Goal: Task Accomplishment & Management: Complete application form

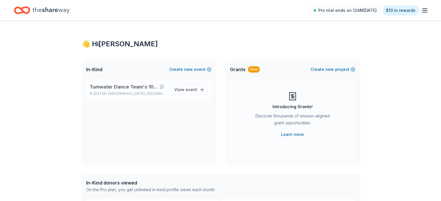
click at [100, 88] on span "Tumwater Dance Team's 10th Annual Gala" at bounding box center [124, 86] width 68 height 7
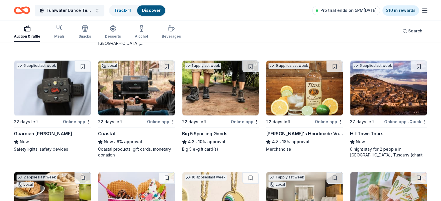
scroll to position [823, 0]
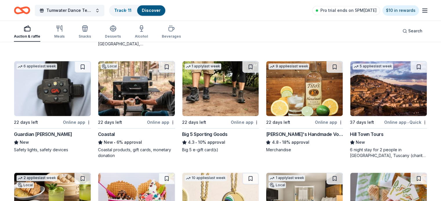
click at [303, 86] on img at bounding box center [304, 88] width 77 height 55
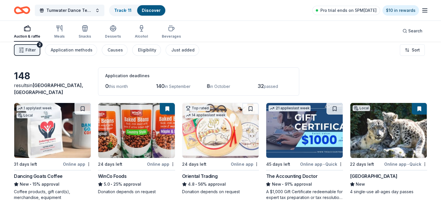
scroll to position [0, 0]
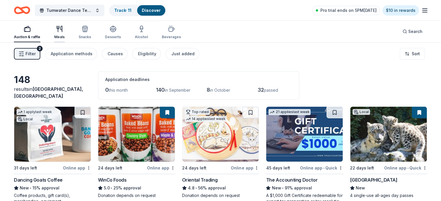
click at [63, 30] on icon "button" at bounding box center [59, 29] width 7 height 7
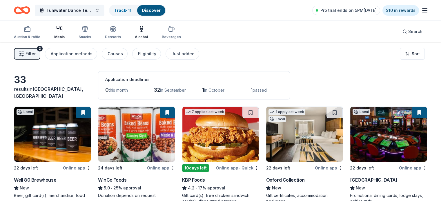
click at [146, 34] on div "Alcohol" at bounding box center [141, 33] width 13 height 14
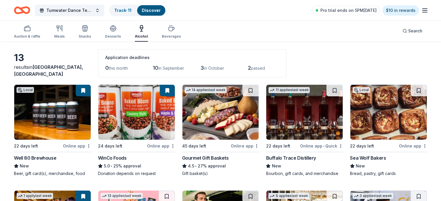
scroll to position [23, 0]
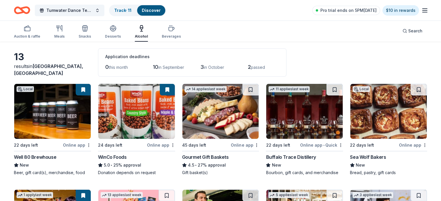
click at [54, 111] on img at bounding box center [52, 111] width 77 height 55
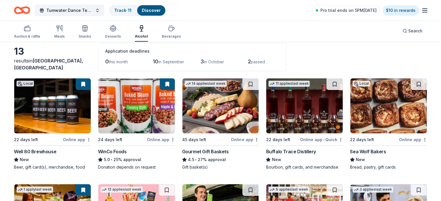
scroll to position [29, 0]
click at [328, 84] on button at bounding box center [334, 84] width 16 height 12
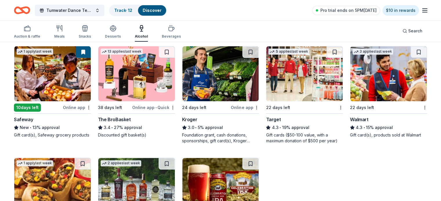
scroll to position [166, 0]
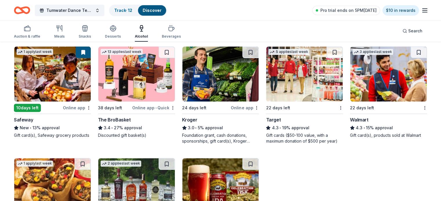
click at [231, 90] on img at bounding box center [220, 74] width 77 height 55
click at [298, 87] on img at bounding box center [304, 74] width 77 height 55
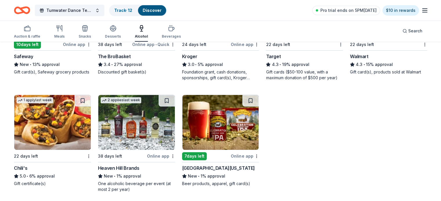
scroll to position [230, 0]
click at [64, 132] on img at bounding box center [52, 122] width 77 height 55
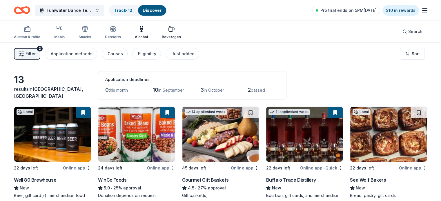
click at [174, 31] on icon "button" at bounding box center [172, 30] width 6 height 4
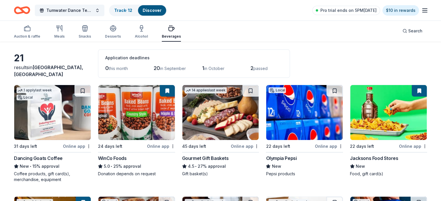
scroll to position [21, 0]
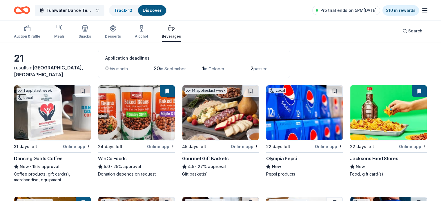
click at [304, 111] on img at bounding box center [304, 112] width 77 height 55
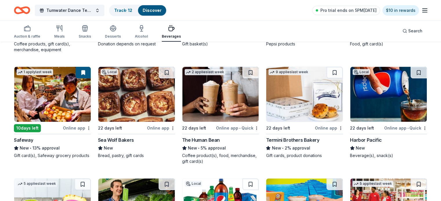
scroll to position [152, 0]
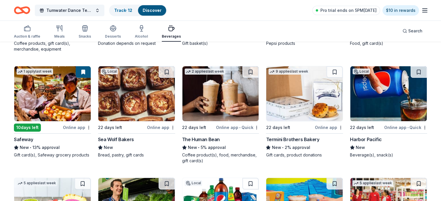
click at [380, 97] on img at bounding box center [388, 93] width 77 height 55
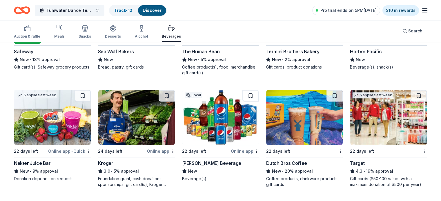
scroll to position [241, 0]
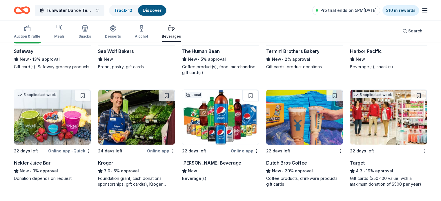
click at [70, 118] on img at bounding box center [52, 117] width 77 height 55
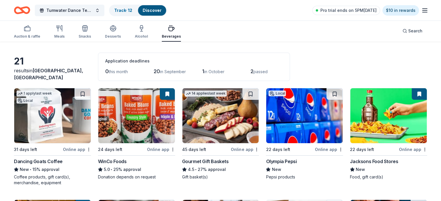
scroll to position [0, 0]
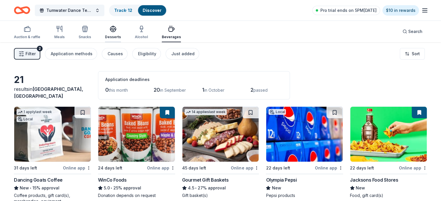
click at [116, 30] on icon "button" at bounding box center [113, 29] width 7 height 7
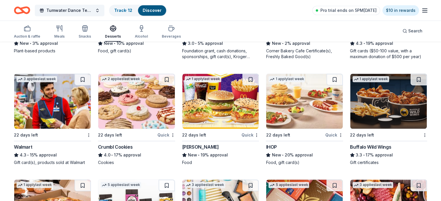
scroll to position [363, 0]
click at [136, 107] on img at bounding box center [136, 101] width 77 height 55
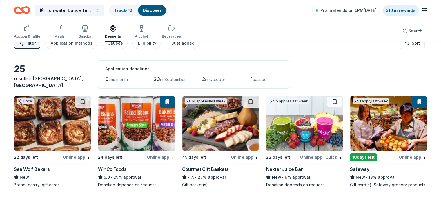
scroll to position [0, 0]
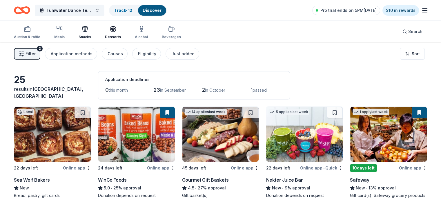
click at [91, 35] on div "Snacks" at bounding box center [85, 37] width 12 height 5
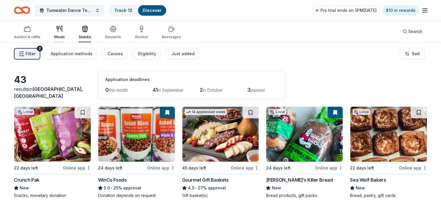
click at [65, 33] on div "Meals" at bounding box center [59, 33] width 10 height 14
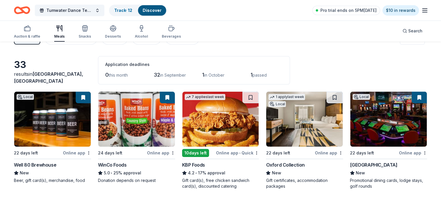
scroll to position [14, 0]
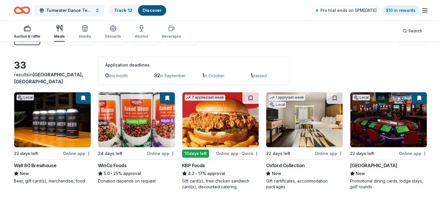
click at [35, 34] on div "Auction & raffle" at bounding box center [27, 32] width 26 height 14
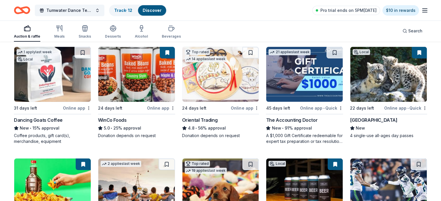
scroll to position [31, 0]
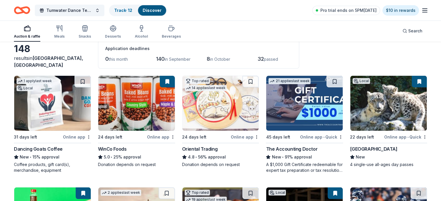
drag, startPoint x: 303, startPoint y: 113, endPoint x: 284, endPoint y: 109, distance: 19.4
click at [284, 109] on img at bounding box center [304, 103] width 77 height 55
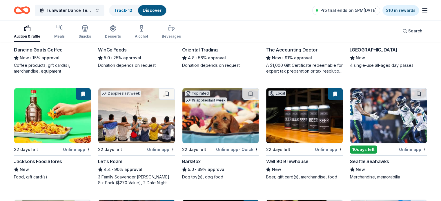
scroll to position [130, 0]
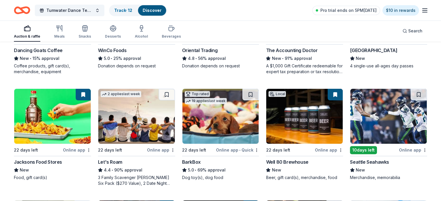
click at [206, 133] on img at bounding box center [220, 116] width 77 height 55
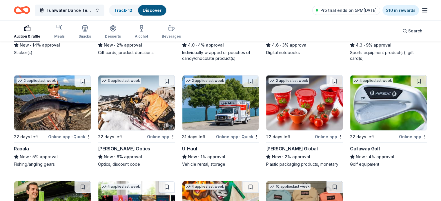
scroll to position [1580, 0]
click at [359, 115] on img at bounding box center [388, 103] width 77 height 55
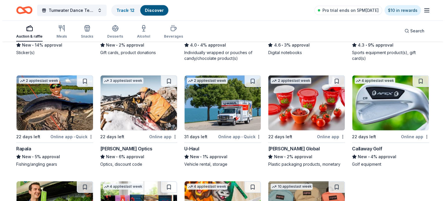
scroll to position [1552, 0]
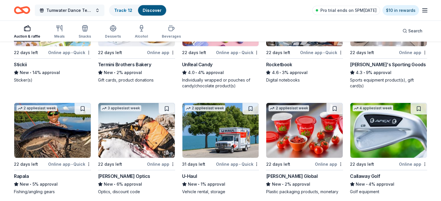
click at [93, 13] on span "Tumwater Dance Team's 10th Annual Gala" at bounding box center [69, 10] width 46 height 7
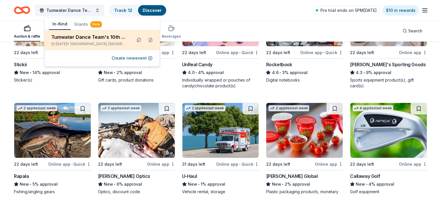
click at [87, 35] on div "Tumwater Dance Team's 10th Annual Gala" at bounding box center [89, 37] width 76 height 7
click at [136, 40] on button at bounding box center [138, 39] width 9 height 9
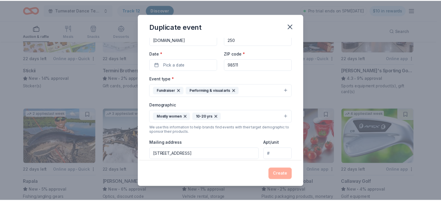
scroll to position [0, 0]
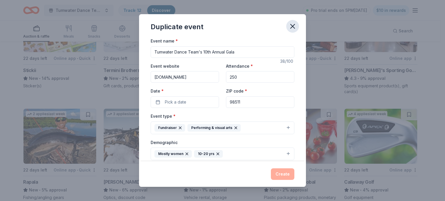
click at [292, 25] on icon "button" at bounding box center [293, 26] width 8 height 8
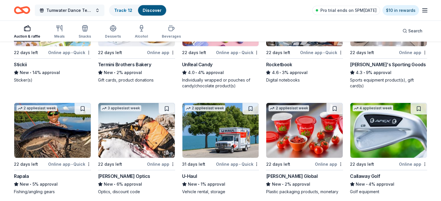
click at [104, 10] on button "Tumwater Dance Team's 10th Annual Gala" at bounding box center [70, 11] width 70 height 12
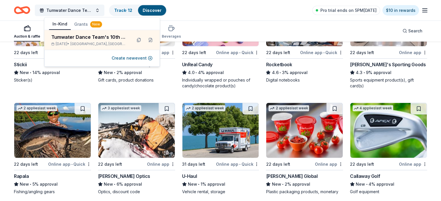
click at [283, 31] on div "Auction & raffle Meals Snacks Desserts Alcohol Beverages Search" at bounding box center [220, 30] width 413 height 21
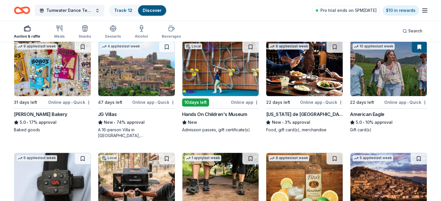
scroll to position [719, 0]
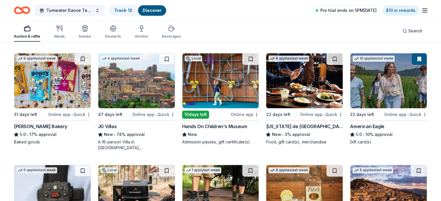
click at [350, 10] on span "Pro trial ends on 5PM[DATE]" at bounding box center [348, 10] width 56 height 7
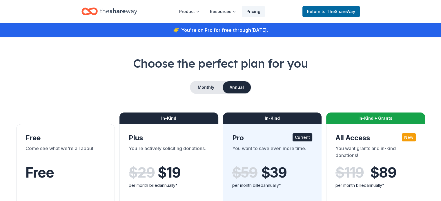
click at [112, 12] on icon "Home" at bounding box center [118, 12] width 37 height 12
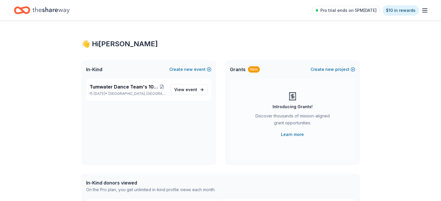
click at [422, 9] on line "button" at bounding box center [424, 9] width 5 height 0
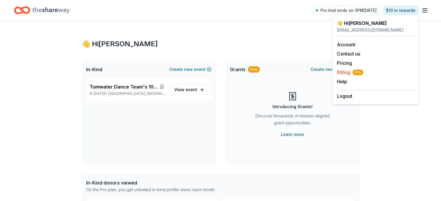
click at [346, 72] on span "Billing Pro" at bounding box center [350, 72] width 26 height 7
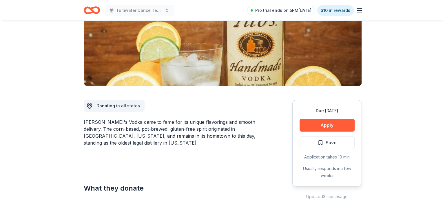
scroll to position [90, 0]
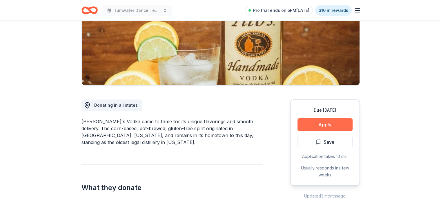
click at [305, 124] on button "Apply" at bounding box center [324, 125] width 55 height 13
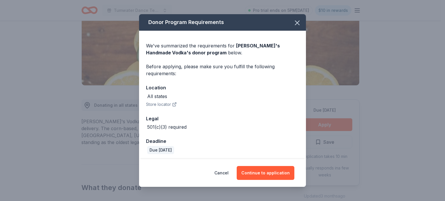
scroll to position [2, 0]
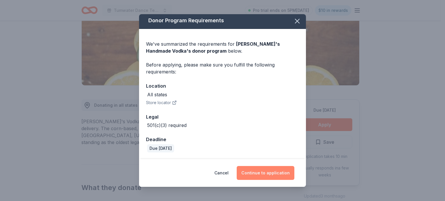
click at [261, 174] on button "Continue to application" at bounding box center [266, 173] width 58 height 14
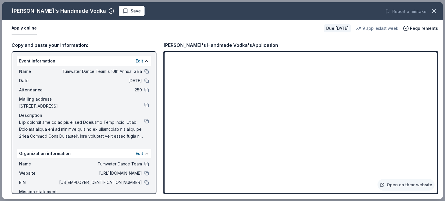
click at [144, 165] on button at bounding box center [146, 164] width 5 height 5
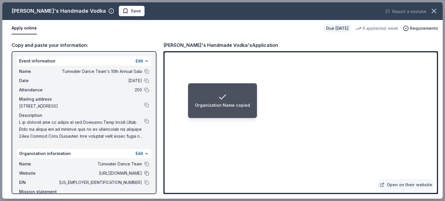
click at [144, 174] on button at bounding box center [146, 173] width 5 height 5
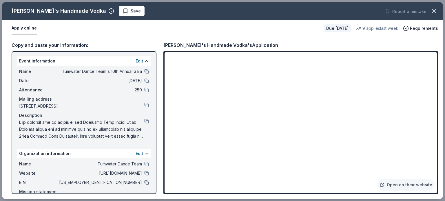
click at [144, 181] on button at bounding box center [146, 183] width 5 height 5
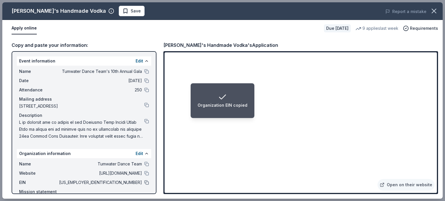
click at [144, 181] on button at bounding box center [146, 183] width 5 height 5
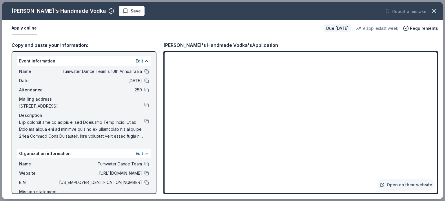
click at [139, 159] on div "Name Tumwater Dance Team Website https://www.tumwater.k12.wa.us EIN 82-5498119 …" at bounding box center [84, 189] width 134 height 60
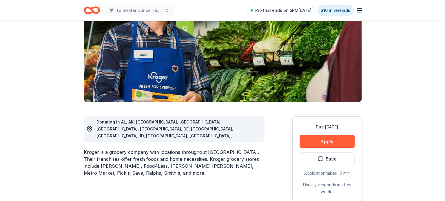
scroll to position [73, 0]
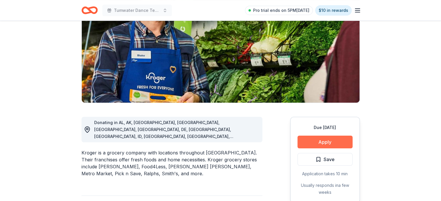
click at [328, 141] on button "Apply" at bounding box center [324, 142] width 55 height 13
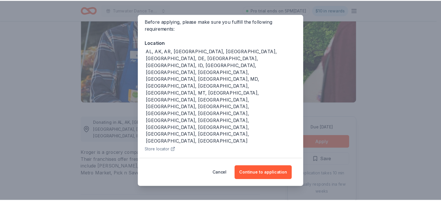
scroll to position [45, 0]
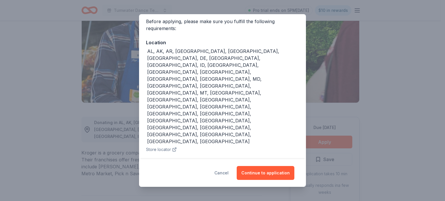
click at [225, 172] on button "Cancel" at bounding box center [221, 173] width 14 height 14
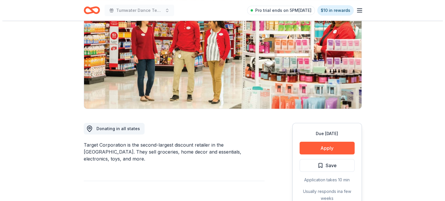
scroll to position [94, 0]
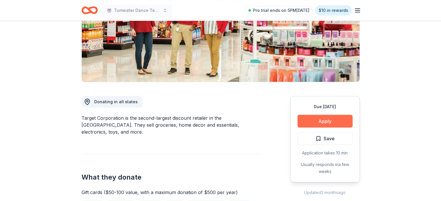
click at [334, 120] on button "Apply" at bounding box center [324, 121] width 55 height 13
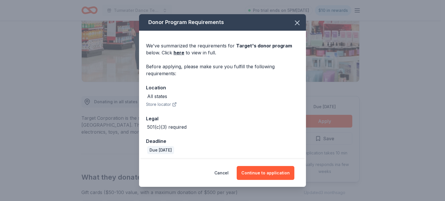
scroll to position [2, 0]
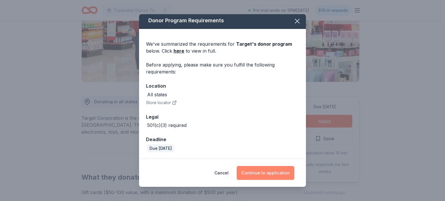
click at [260, 173] on button "Continue to application" at bounding box center [266, 173] width 58 height 14
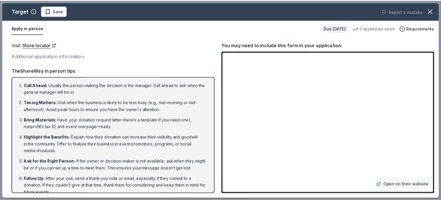
scroll to position [14, 0]
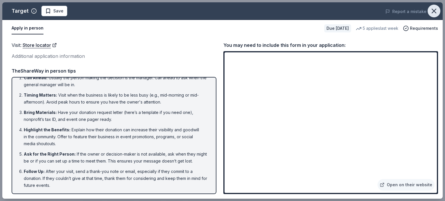
click at [434, 11] on icon "button" at bounding box center [434, 11] width 8 height 8
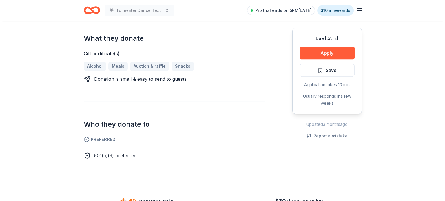
scroll to position [227, 0]
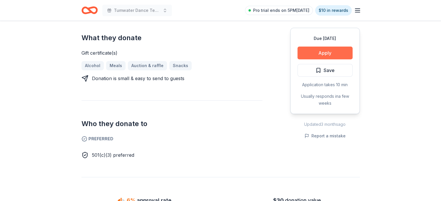
click at [336, 52] on button "Apply" at bounding box center [324, 53] width 55 height 13
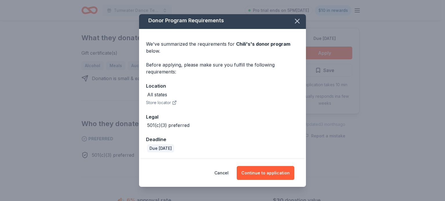
scroll to position [1, 0]
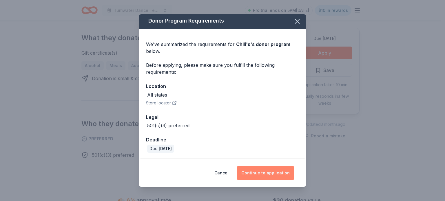
click at [254, 171] on button "Continue to application" at bounding box center [266, 173] width 58 height 14
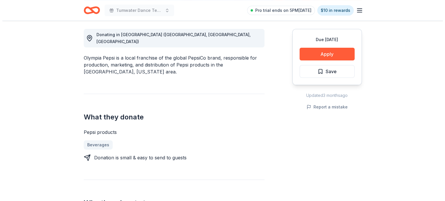
scroll to position [161, 0]
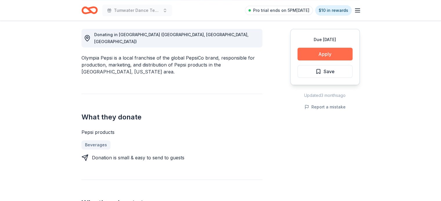
click at [344, 53] on button "Apply" at bounding box center [324, 54] width 55 height 13
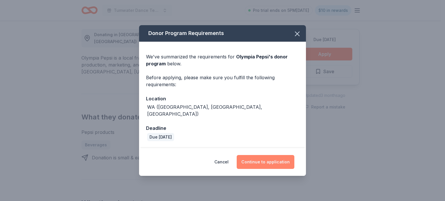
click at [266, 156] on button "Continue to application" at bounding box center [266, 162] width 58 height 14
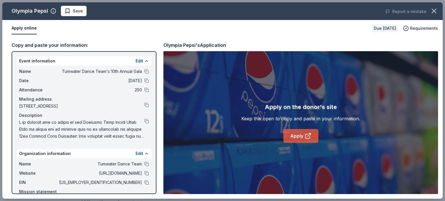
click at [295, 138] on link "Apply" at bounding box center [300, 136] width 35 height 14
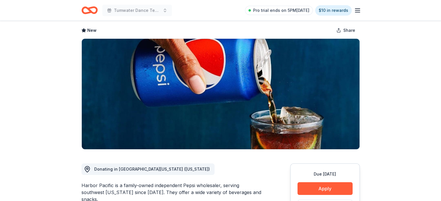
scroll to position [26, 0]
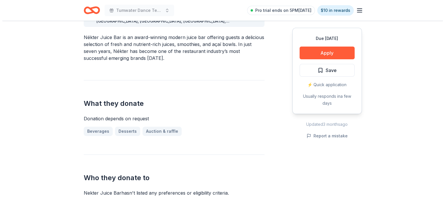
scroll to position [188, 0]
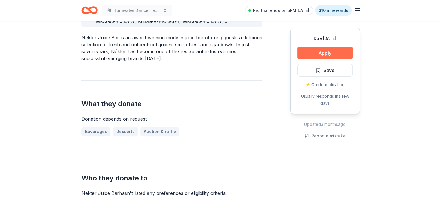
click at [339, 51] on button "Apply" at bounding box center [324, 53] width 55 height 13
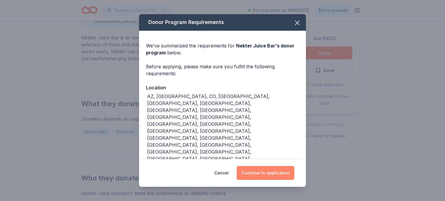
click at [261, 166] on button "Continue to application" at bounding box center [266, 173] width 58 height 14
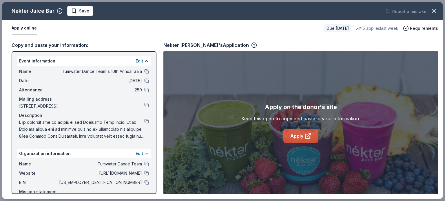
click at [301, 139] on link "Apply" at bounding box center [300, 136] width 35 height 14
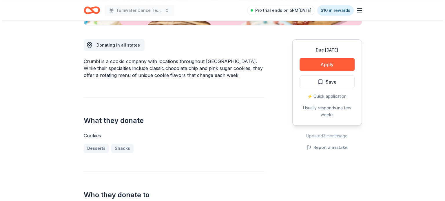
scroll to position [148, 0]
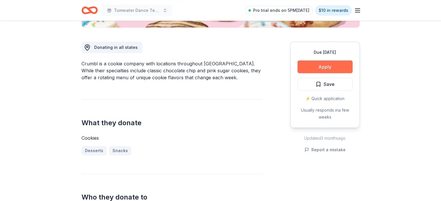
click at [316, 67] on button "Apply" at bounding box center [324, 67] width 55 height 13
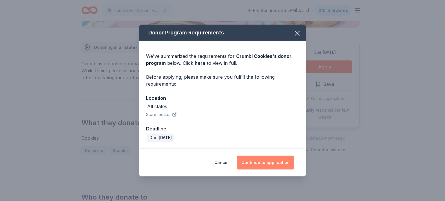
click at [260, 163] on button "Continue to application" at bounding box center [266, 163] width 58 height 14
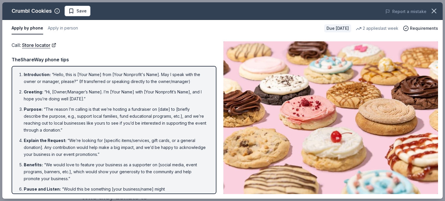
scroll to position [75, 0]
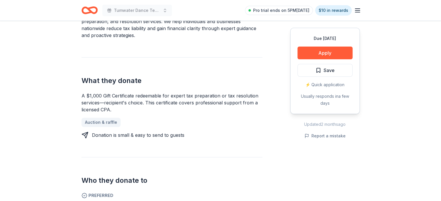
scroll to position [204, 0]
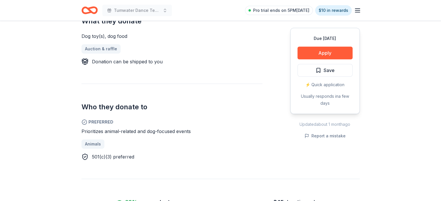
scroll to position [250, 0]
click at [332, 51] on button "Apply" at bounding box center [324, 53] width 55 height 13
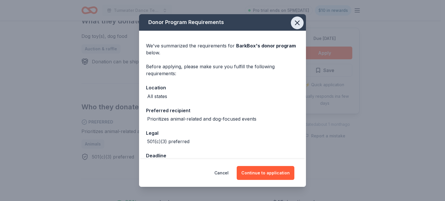
click at [293, 24] on icon "button" at bounding box center [297, 23] width 8 height 8
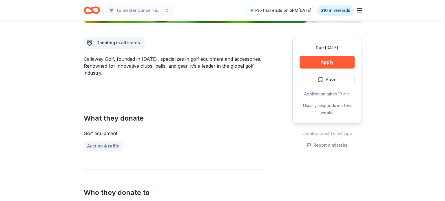
scroll to position [152, 0]
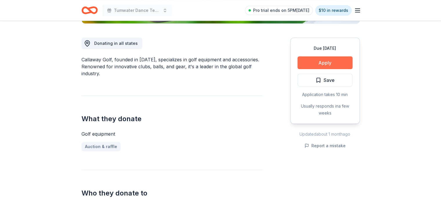
click at [344, 59] on button "Apply" at bounding box center [324, 63] width 55 height 13
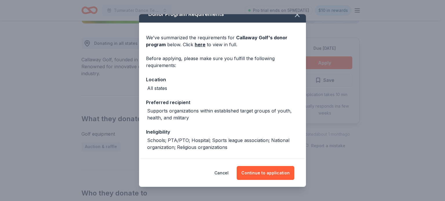
scroll to position [8, 0]
click at [249, 175] on button "Continue to application" at bounding box center [266, 173] width 58 height 14
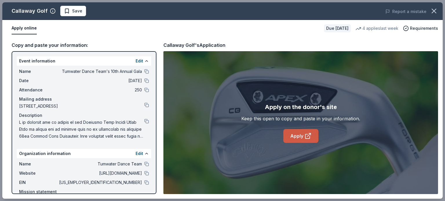
click at [289, 138] on link "Apply" at bounding box center [300, 136] width 35 height 14
